Goal: Ask a question

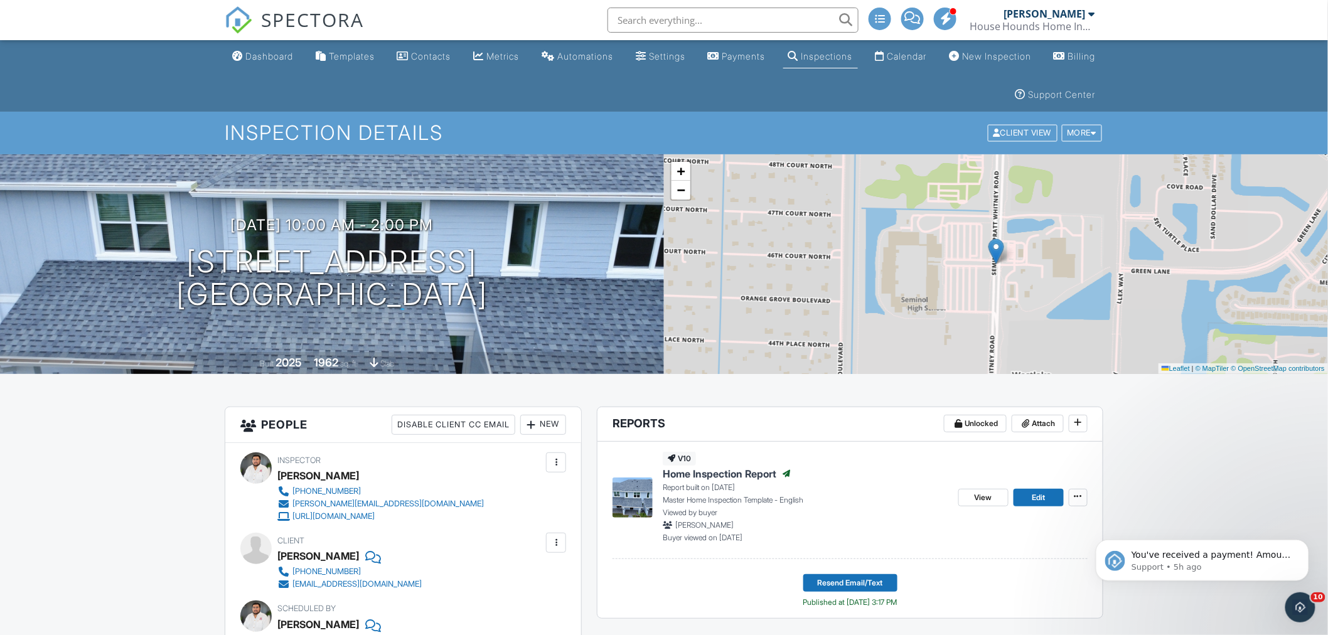
click at [305, 22] on span "SPECTORA" at bounding box center [312, 19] width 103 height 26
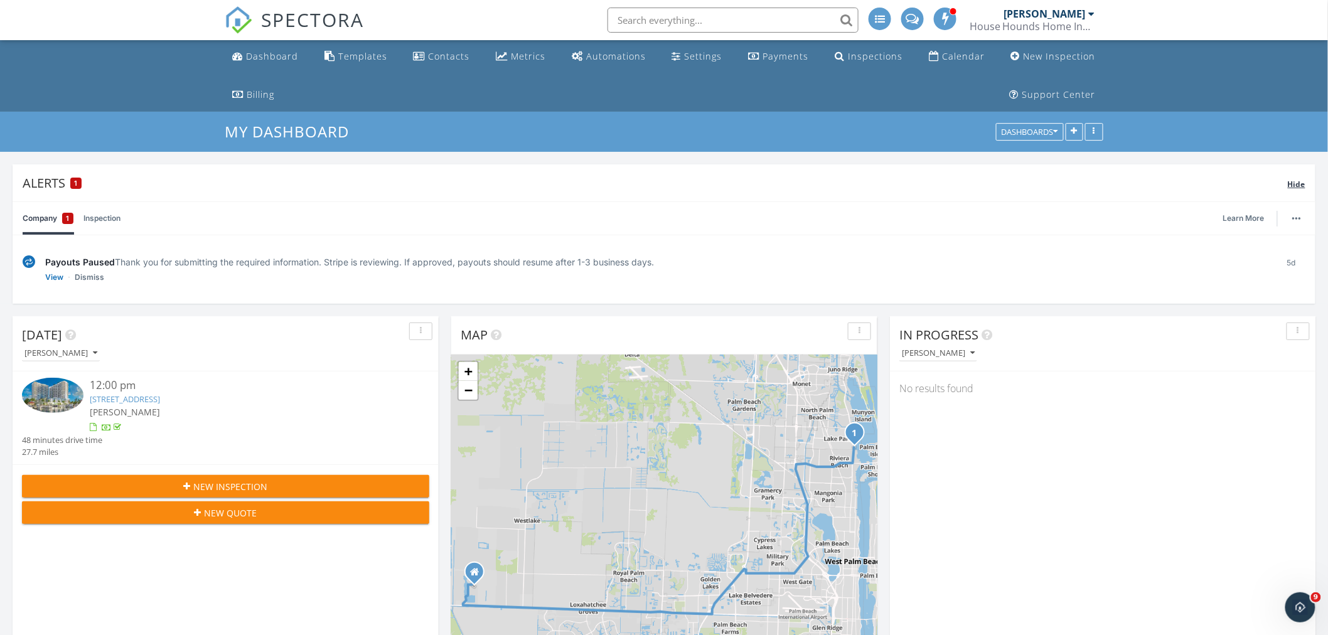
click at [1300, 190] on div "Hide" at bounding box center [1297, 183] width 18 height 15
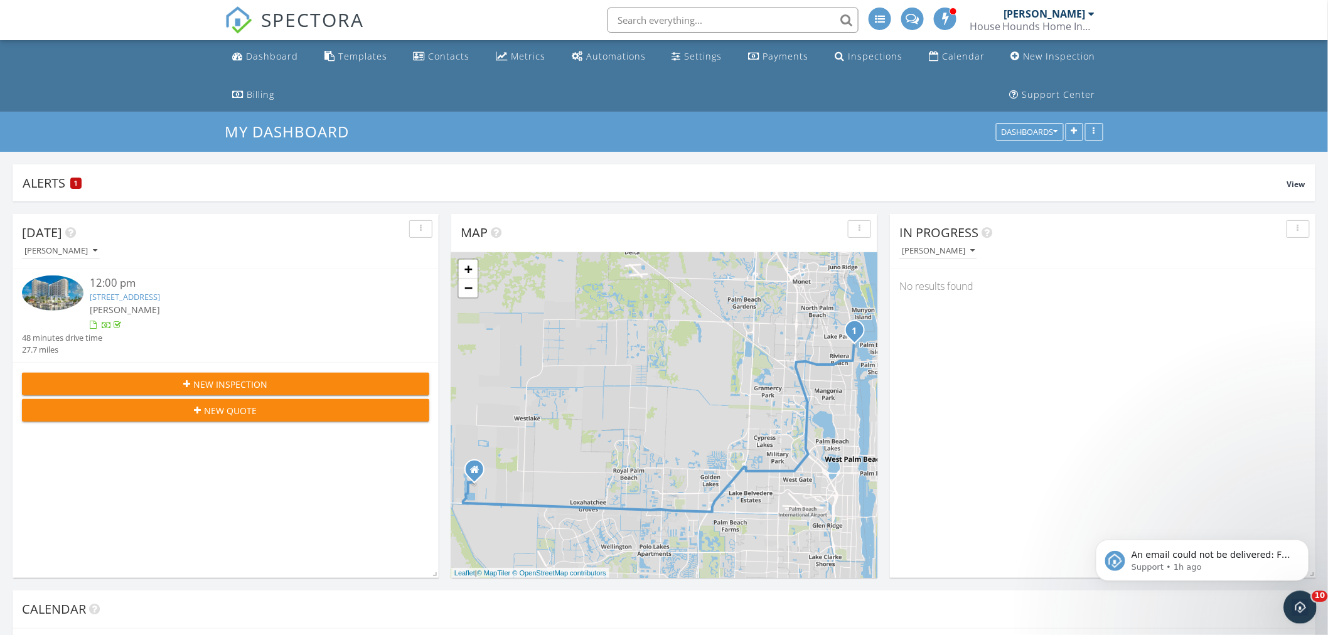
click at [1295, 603] on icon "Open Intercom Messenger" at bounding box center [1298, 606] width 21 height 21
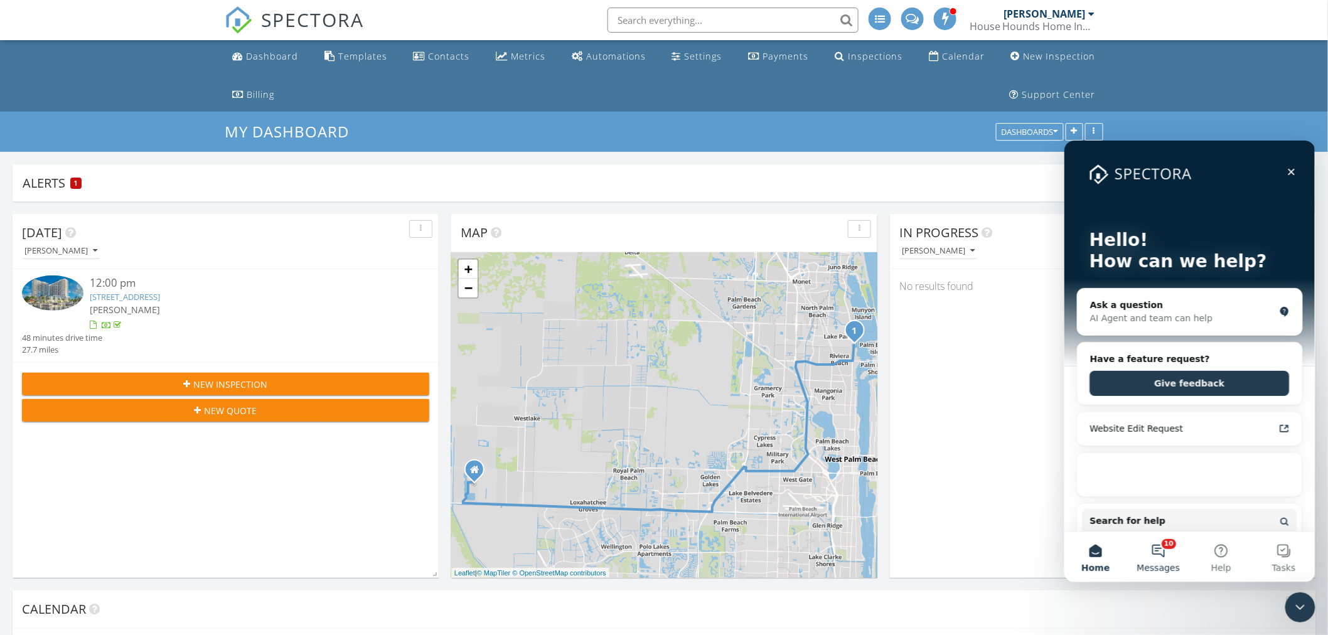
click at [1167, 557] on button "10 Messages" at bounding box center [1158, 557] width 63 height 50
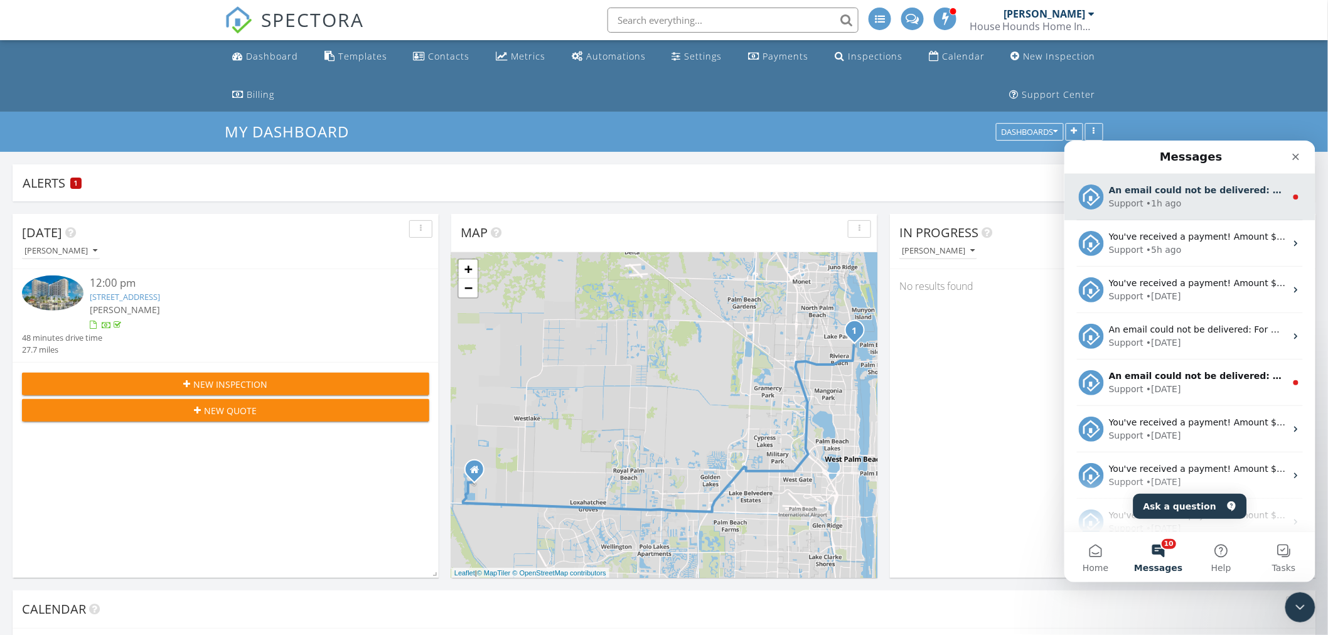
click at [1141, 202] on div "Support • 1h ago" at bounding box center [1197, 203] width 177 height 13
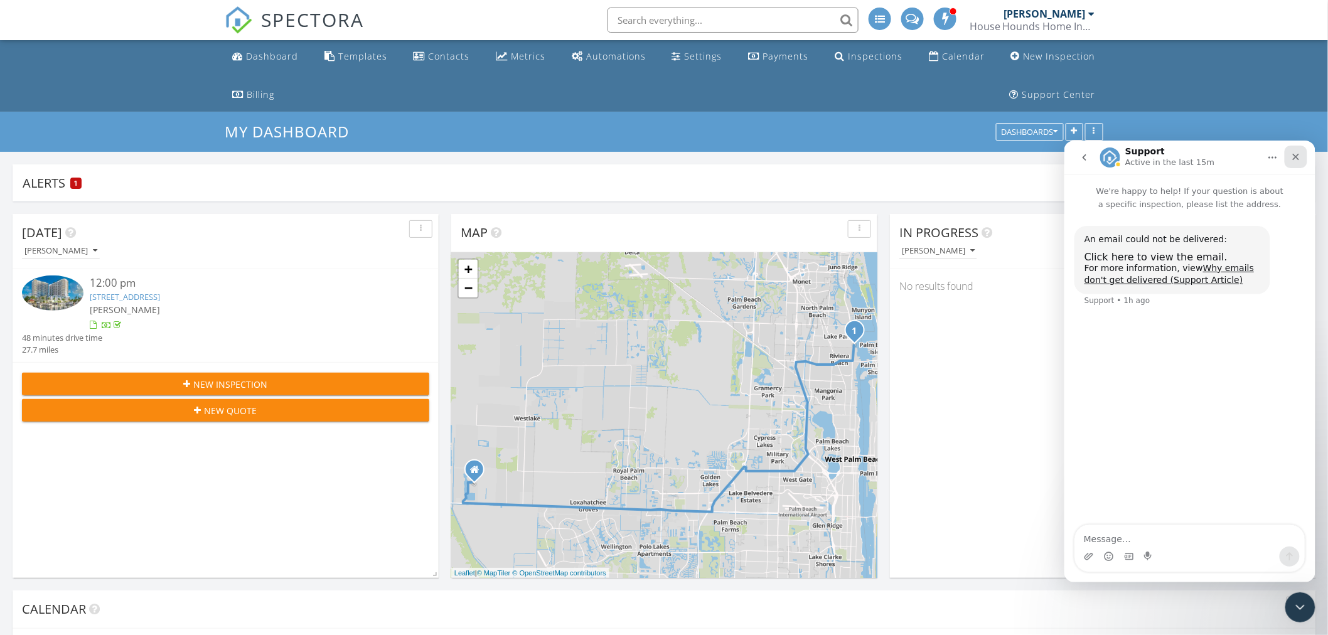
click at [1285, 159] on div "Close" at bounding box center [1296, 156] width 23 height 23
